Goal: Information Seeking & Learning: Check status

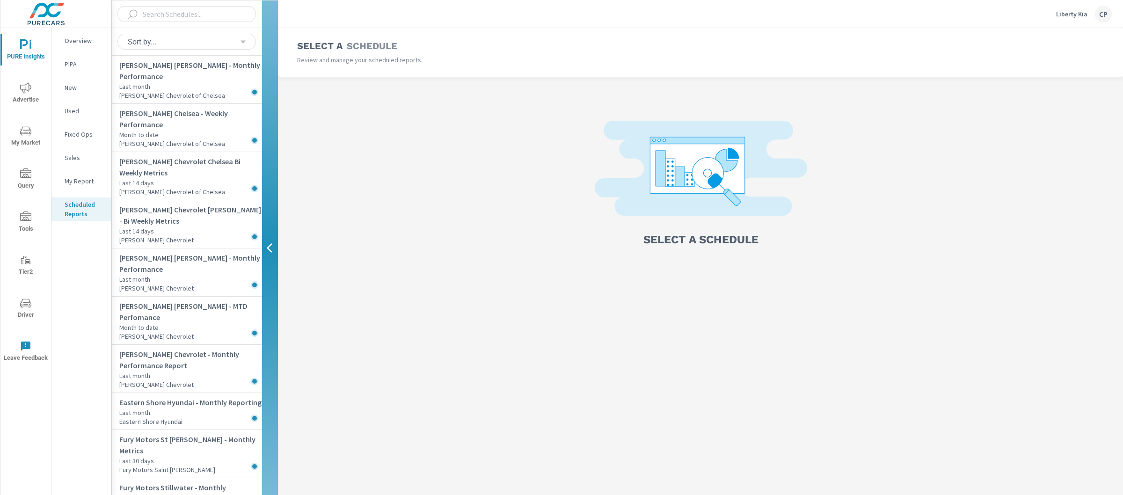
scroll to position [332, 0]
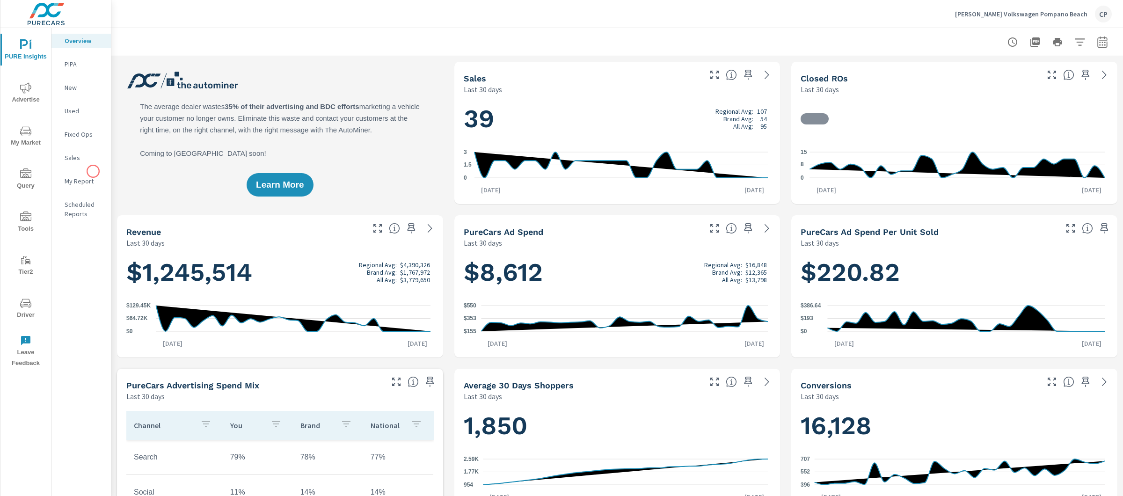
click at [93, 171] on nav "Overview PIPA New Used Fixed Ops Sales My Report Scheduled Reports" at bounding box center [80, 131] width 59 height 206
click at [93, 176] on p "My Report" at bounding box center [84, 180] width 39 height 9
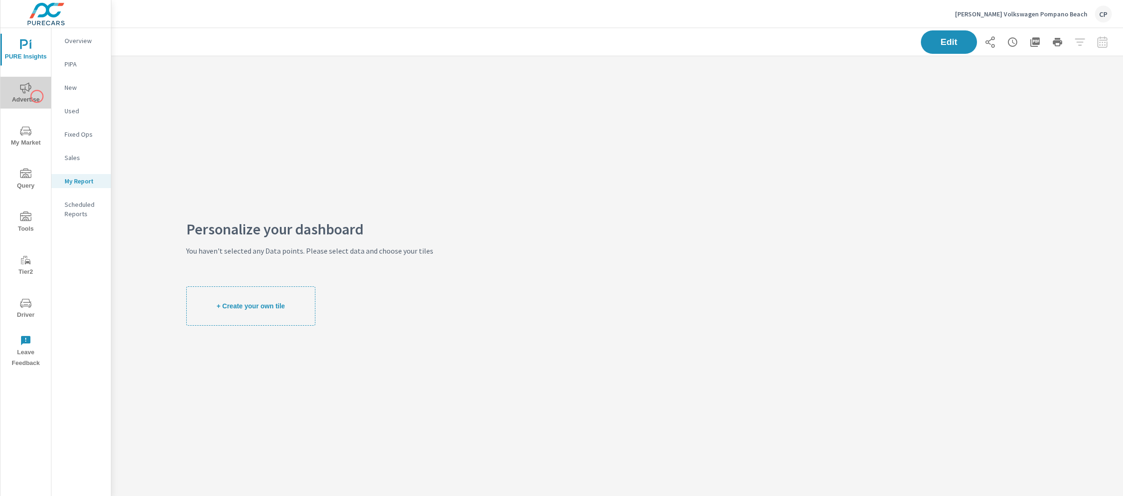
click at [37, 96] on span "Advertise" at bounding box center [25, 93] width 45 height 23
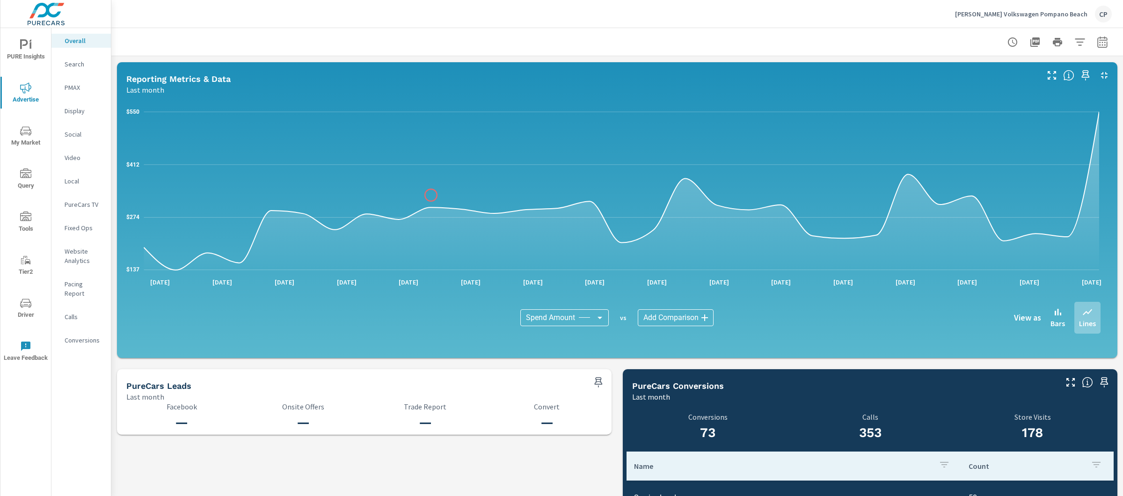
scroll to position [693, 0]
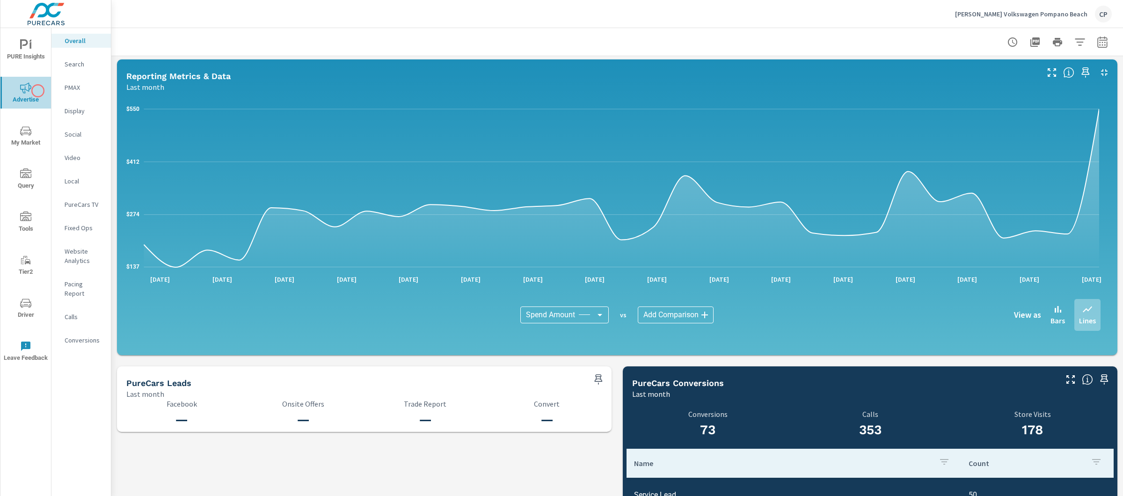
click at [38, 91] on span "Advertise" at bounding box center [25, 93] width 45 height 23
click at [80, 65] on p "Search" at bounding box center [84, 63] width 39 height 9
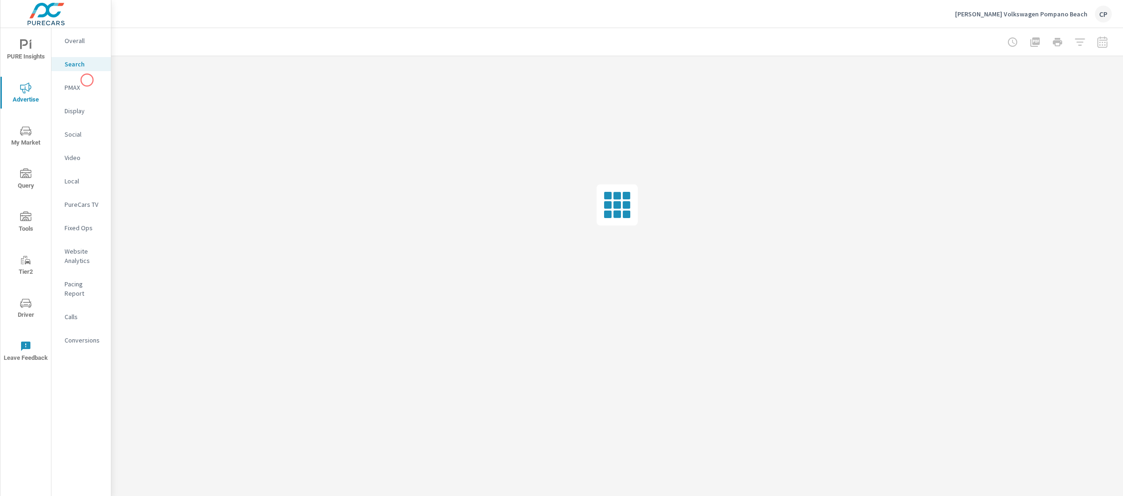
click at [87, 80] on div "PMAX" at bounding box center [80, 87] width 59 height 14
